Goal: Task Accomplishment & Management: Use online tool/utility

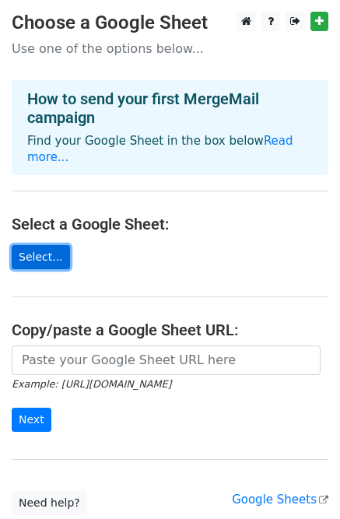
click at [44, 245] on link "Select..." at bounding box center [41, 257] width 58 height 24
click at [40, 250] on link "Select..." at bounding box center [41, 257] width 58 height 24
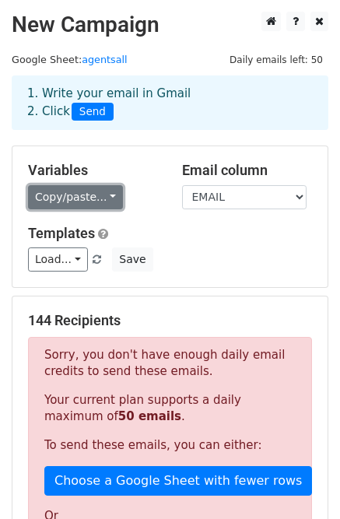
click at [76, 192] on link "Copy/paste..." at bounding box center [75, 197] width 95 height 24
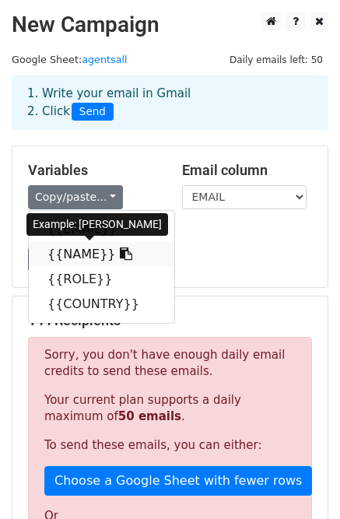
click at [65, 262] on link "{{NAME}}" at bounding box center [102, 254] width 146 height 25
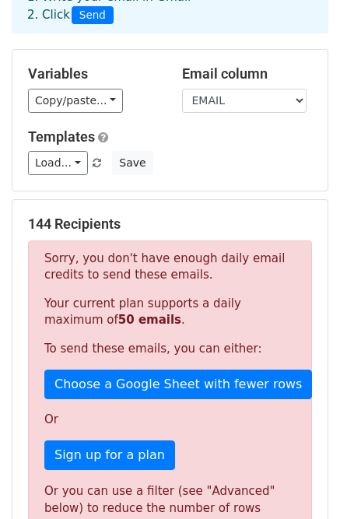
scroll to position [160, 0]
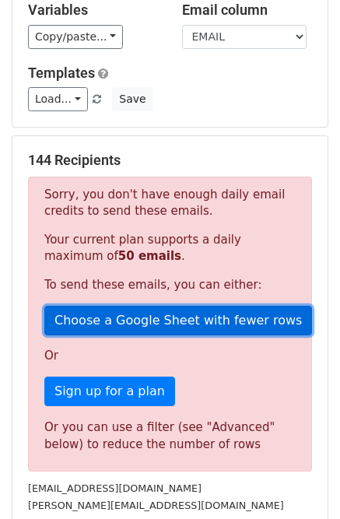
click at [156, 322] on link "Choose a Google Sheet with fewer rows" at bounding box center [178, 321] width 268 height 30
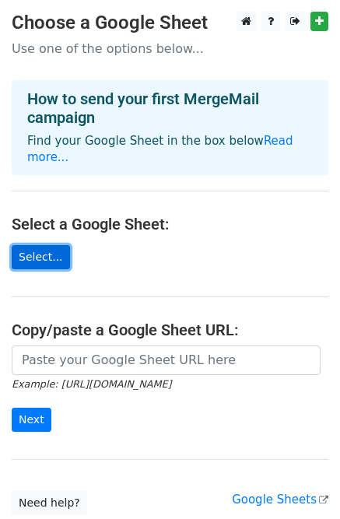
click at [31, 245] on link "Select..." at bounding box center [41, 257] width 58 height 24
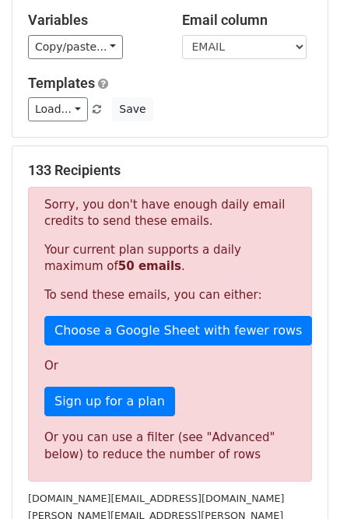
scroll to position [164, 0]
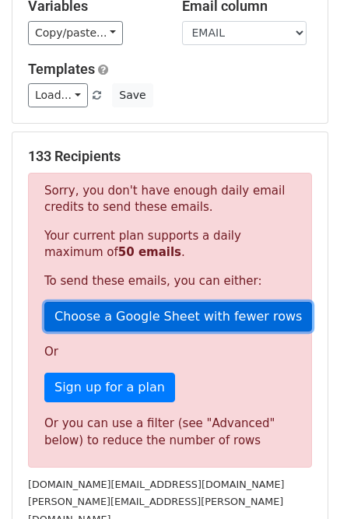
click at [109, 303] on link "Choose a Google Sheet with fewer rows" at bounding box center [178, 317] width 268 height 30
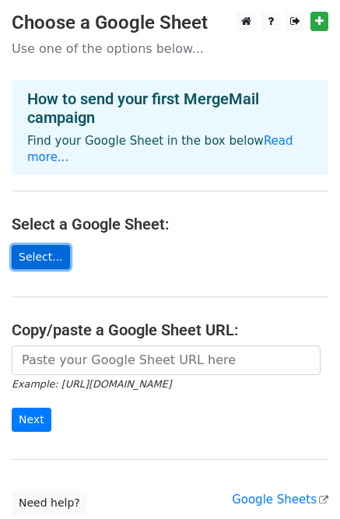
click at [47, 245] on link "Select..." at bounding box center [41, 257] width 58 height 24
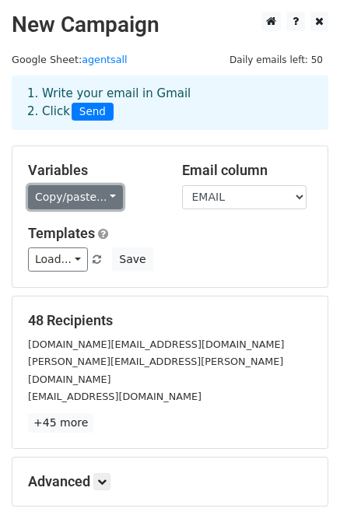
click at [89, 206] on link "Copy/paste..." at bounding box center [75, 197] width 95 height 24
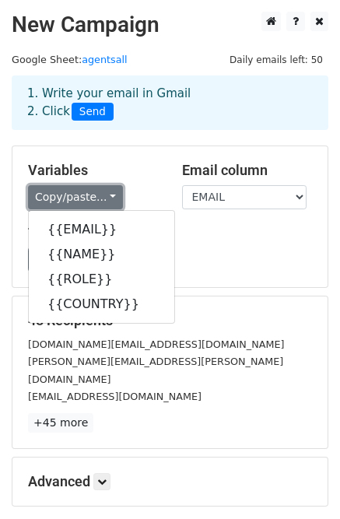
click at [90, 202] on link "Copy/paste..." at bounding box center [75, 197] width 95 height 24
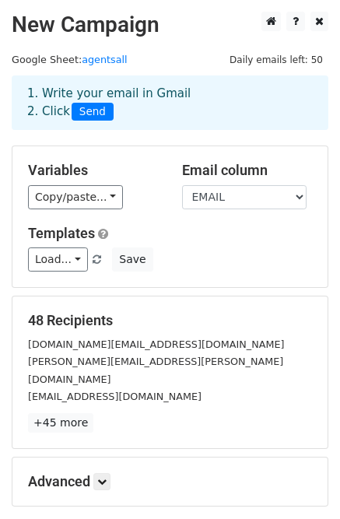
click at [79, 114] on span "Send" at bounding box center [93, 112] width 42 height 19
